Goal: Task Accomplishment & Management: Manage account settings

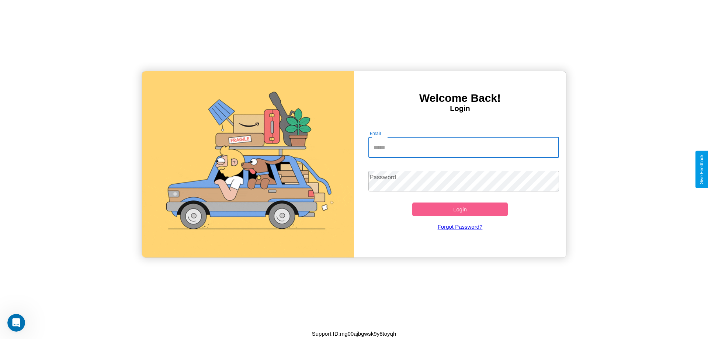
click at [464, 147] on input "Email" at bounding box center [463, 147] width 191 height 21
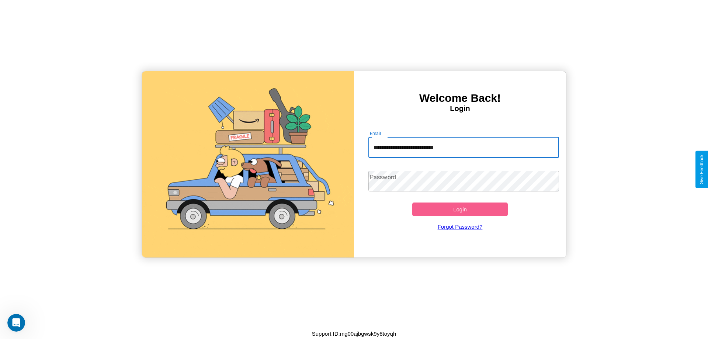
type input "**********"
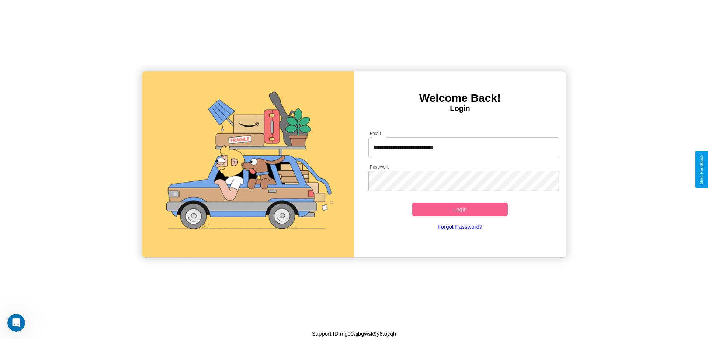
click at [460, 209] on button "Login" at bounding box center [460, 209] width 96 height 14
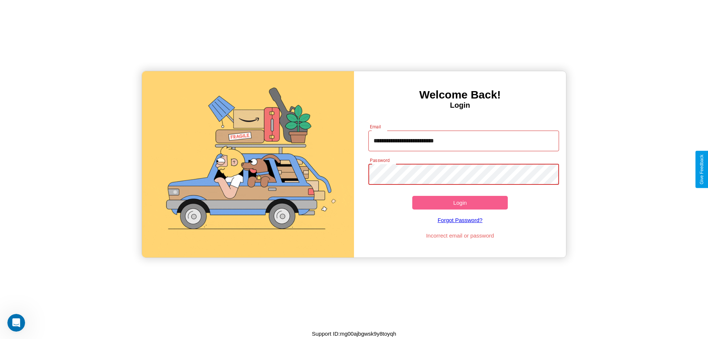
click at [460, 202] on button "Login" at bounding box center [460, 203] width 96 height 14
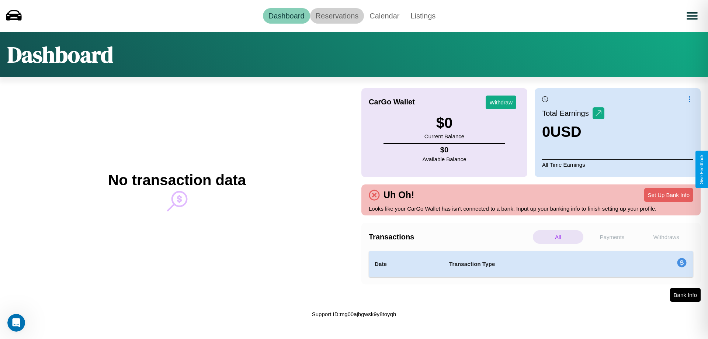
click at [337, 15] on link "Reservations" at bounding box center [337, 15] width 54 height 15
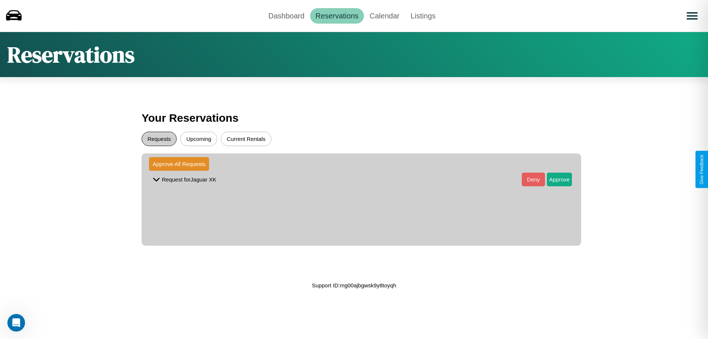
click at [159, 139] on button "Requests" at bounding box center [159, 139] width 35 height 14
click at [554, 179] on button "Approve" at bounding box center [559, 180] width 25 height 14
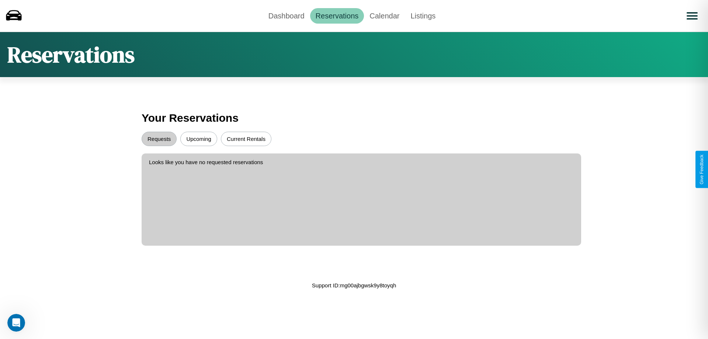
click at [199, 139] on button "Upcoming" at bounding box center [198, 139] width 37 height 14
click at [384, 15] on link "Calendar" at bounding box center [384, 15] width 41 height 15
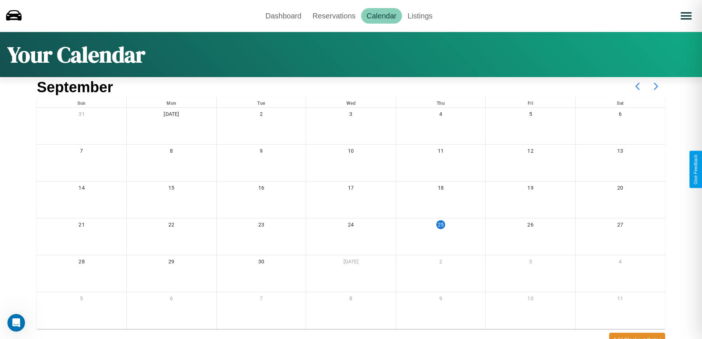
click at [656, 86] on icon at bounding box center [656, 86] width 18 height 18
